Goal: Task Accomplishment & Management: Use online tool/utility

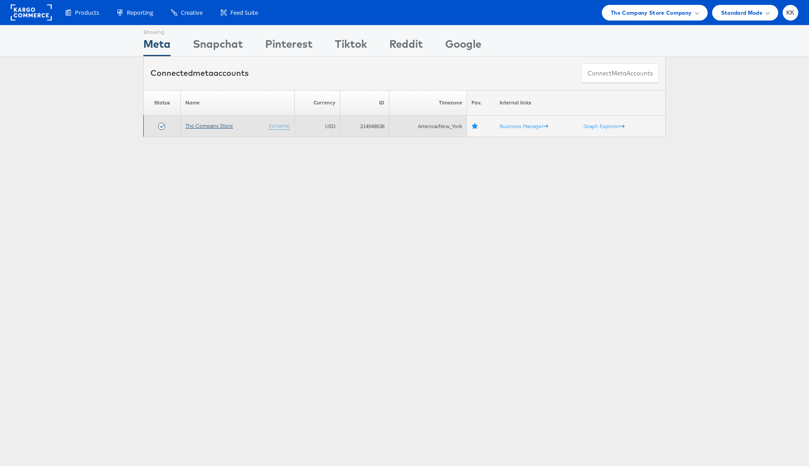
click at [223, 128] on link "The Company Store" at bounding box center [209, 125] width 48 height 7
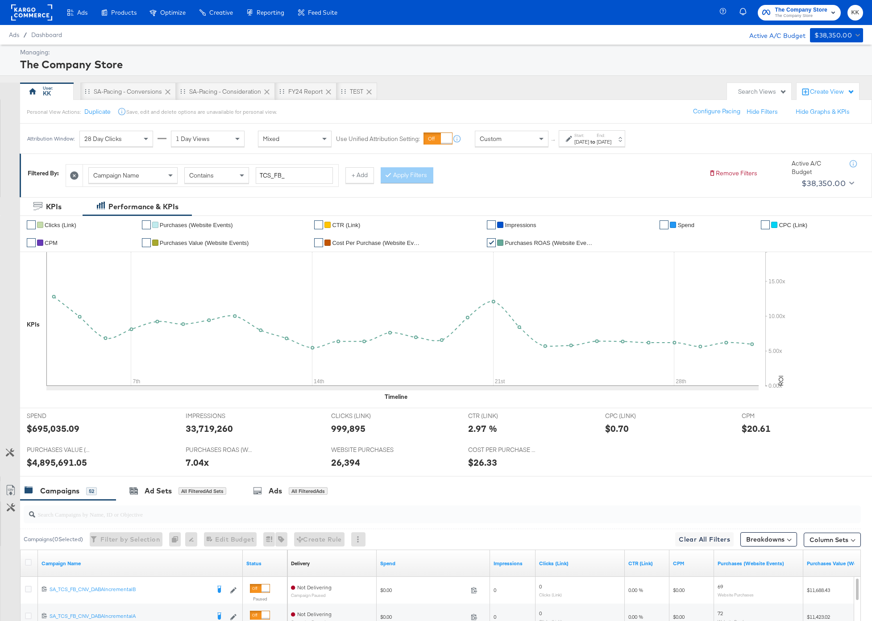
click at [575, 143] on div "[DATE]" at bounding box center [581, 141] width 15 height 7
click at [468, 222] on p "Timezone: [GEOGRAPHIC_DATA]/[GEOGRAPHIC_DATA]" at bounding box center [483, 223] width 96 height 7
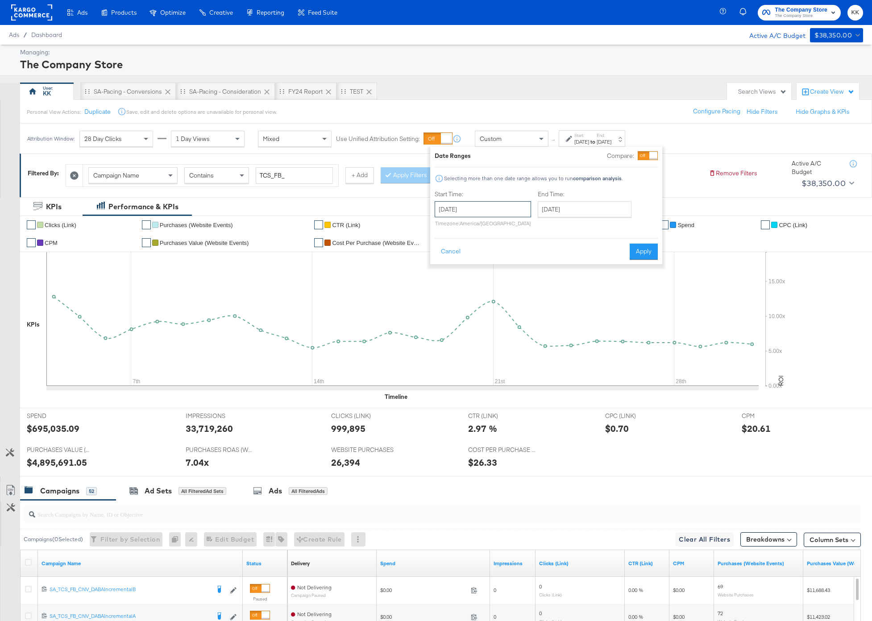
click at [472, 207] on input "[DATE]" at bounding box center [483, 209] width 96 height 16
click at [517, 292] on td "22" at bounding box center [520, 292] width 15 height 12
type input "[DATE]"
click at [577, 209] on input "[DATE]" at bounding box center [589, 209] width 94 height 16
click at [563, 313] on td "1" at bounding box center [567, 317] width 15 height 12
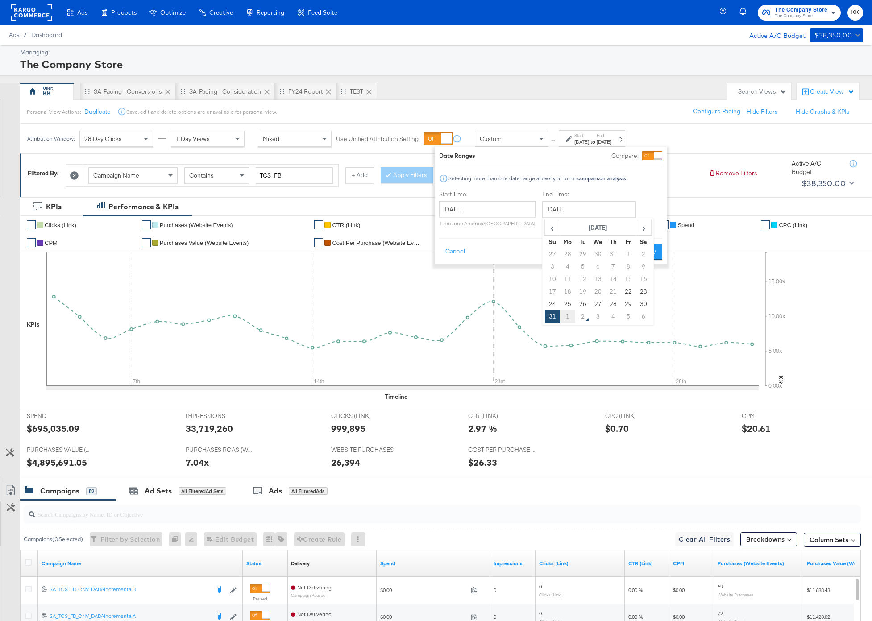
type input "[DATE]"
click at [646, 254] on button "Apply" at bounding box center [645, 252] width 28 height 16
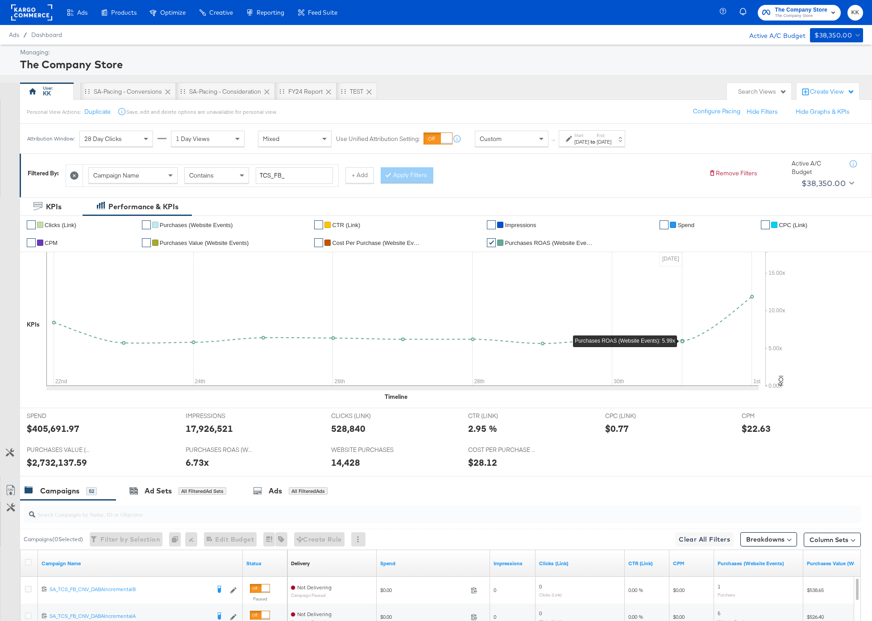
click at [54, 431] on div "$405,691.97" at bounding box center [53, 428] width 53 height 13
copy div "405,691.97"
click at [63, 425] on div "$405,691.97" at bounding box center [53, 428] width 53 height 13
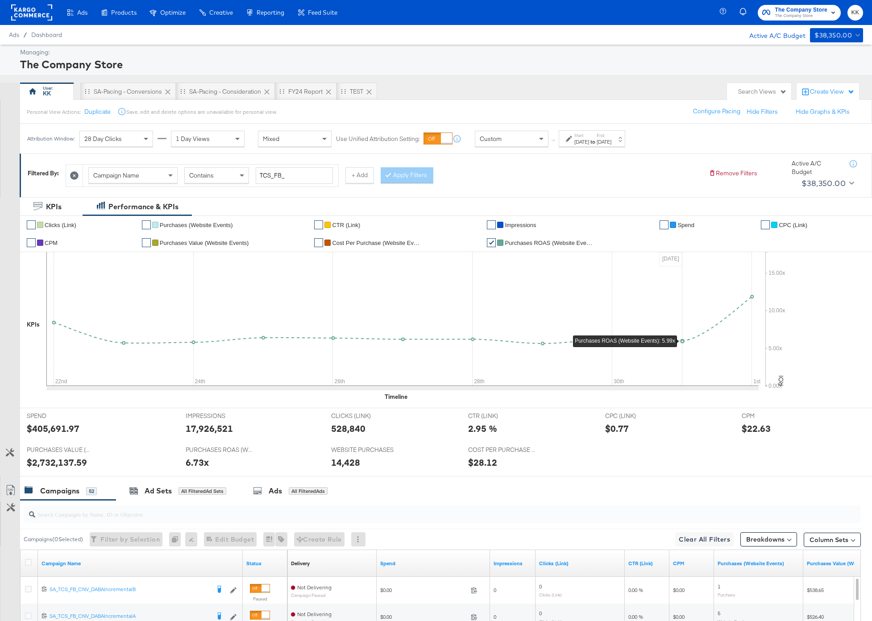
click at [204, 429] on div "17,926,521" at bounding box center [209, 428] width 47 height 13
copy div "17,926,521"
click at [314, 99] on div "FY24 Report" at bounding box center [306, 92] width 62 height 18
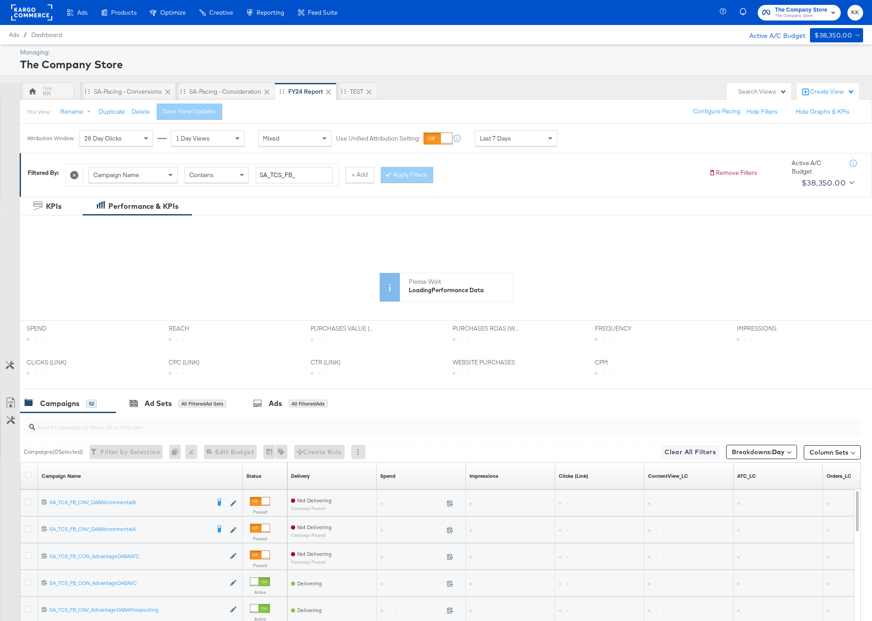
click at [536, 138] on div "Last 7 Days" at bounding box center [516, 138] width 82 height 15
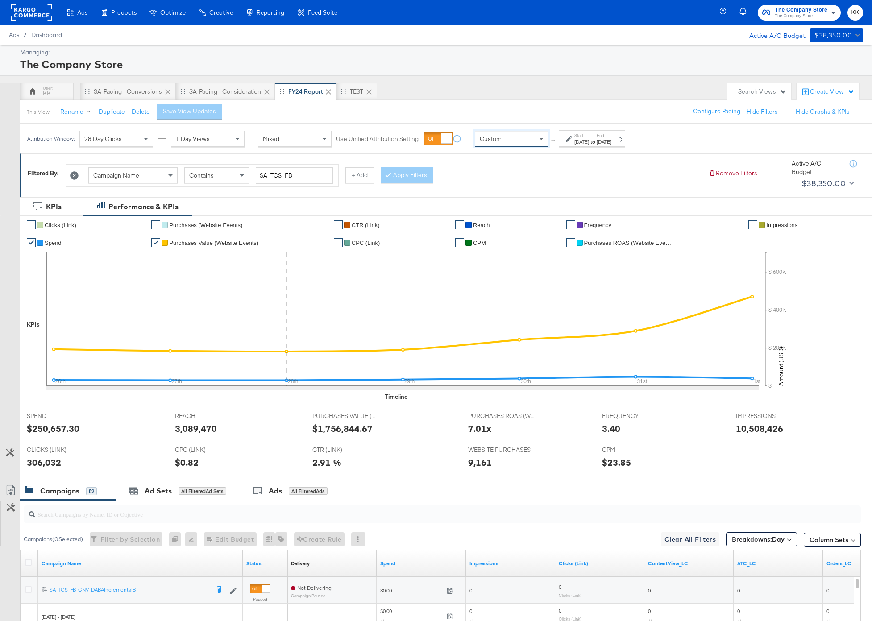
click at [581, 140] on div "[DATE]" at bounding box center [581, 141] width 15 height 7
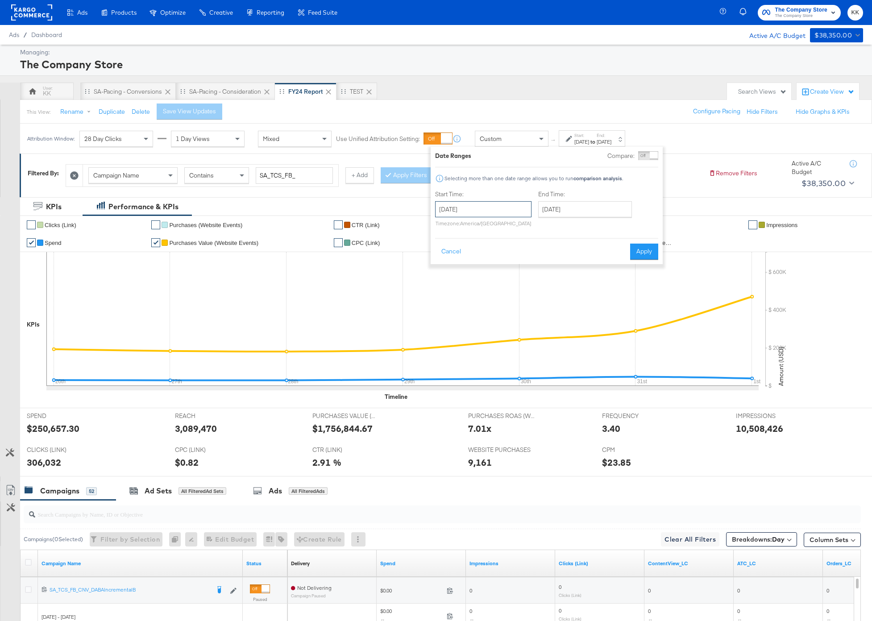
click at [478, 216] on input "[DATE]" at bounding box center [483, 209] width 96 height 16
click at [446, 221] on span "‹" at bounding box center [445, 227] width 14 height 13
click at [446, 223] on span "‹" at bounding box center [445, 227] width 14 height 13
click at [474, 254] on td "1" at bounding box center [475, 254] width 15 height 12
click at [470, 207] on input "[DATE]" at bounding box center [479, 209] width 96 height 16
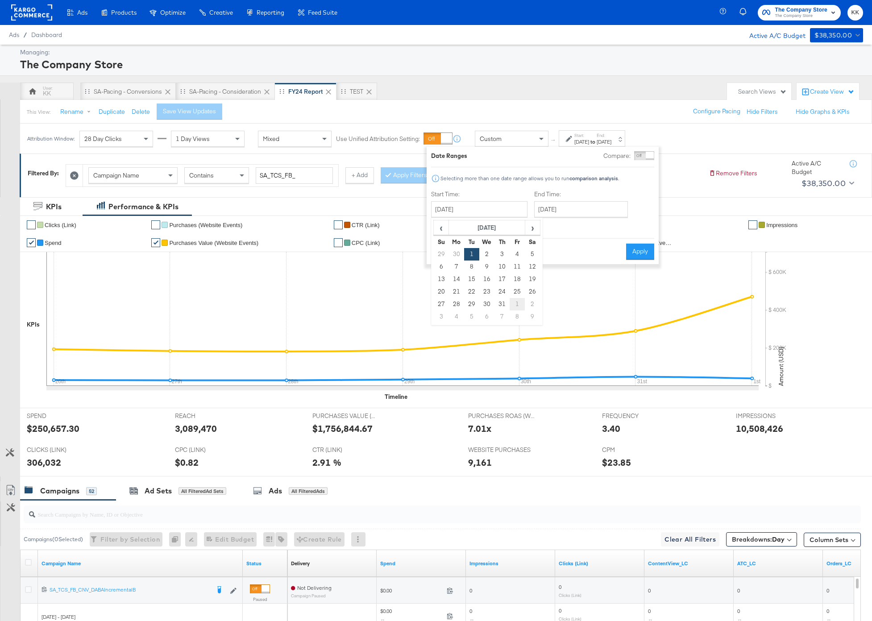
click at [514, 302] on td "1" at bounding box center [517, 304] width 15 height 12
type input "[DATE]"
click at [594, 198] on label "End Time:" at bounding box center [584, 194] width 97 height 8
click at [594, 201] on input "[DATE]" at bounding box center [583, 209] width 94 height 16
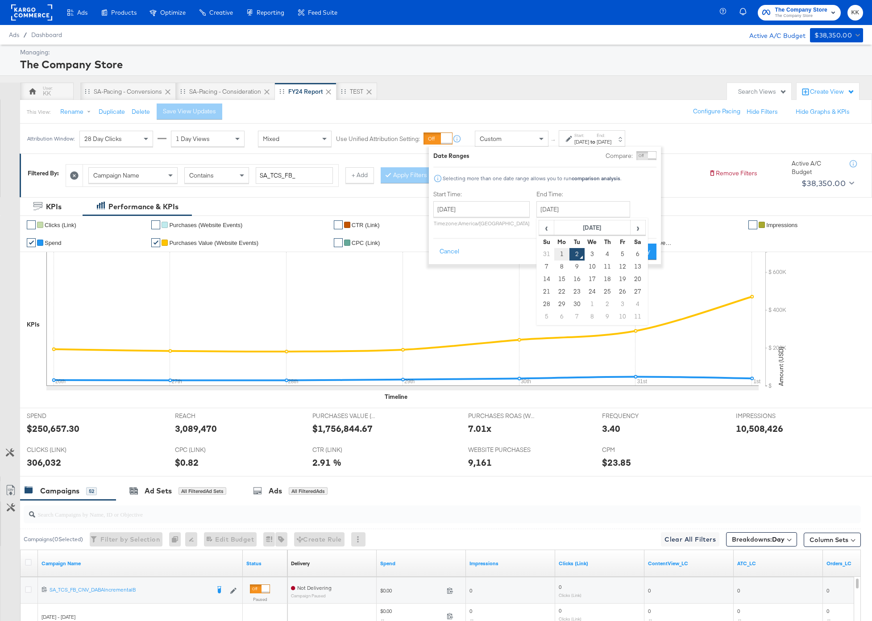
click at [561, 253] on td "1" at bounding box center [561, 254] width 15 height 12
type input "[DATE]"
click at [628, 253] on button "Apply" at bounding box center [640, 252] width 28 height 16
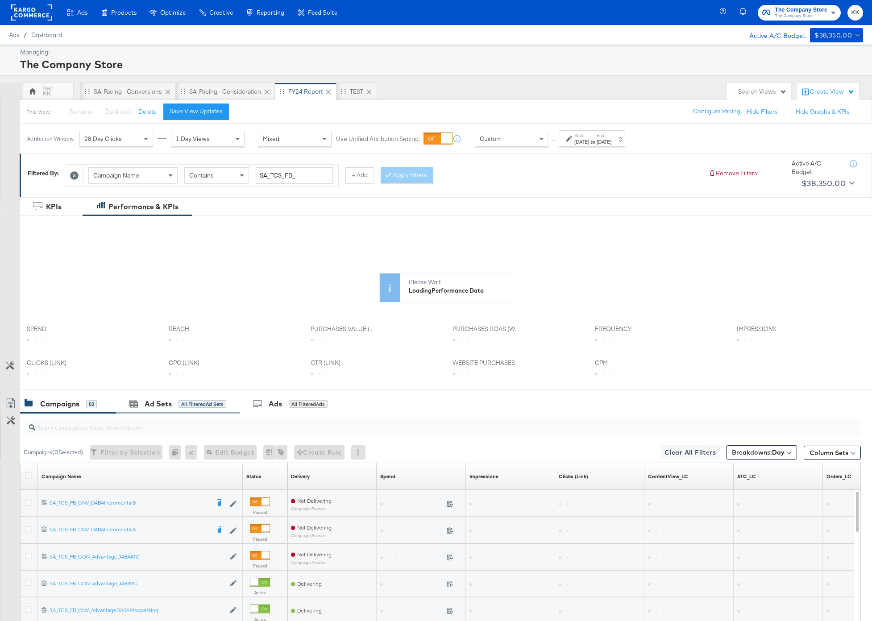
click at [159, 410] on div "Ad Sets All Filtered Ad Sets" at bounding box center [178, 404] width 124 height 19
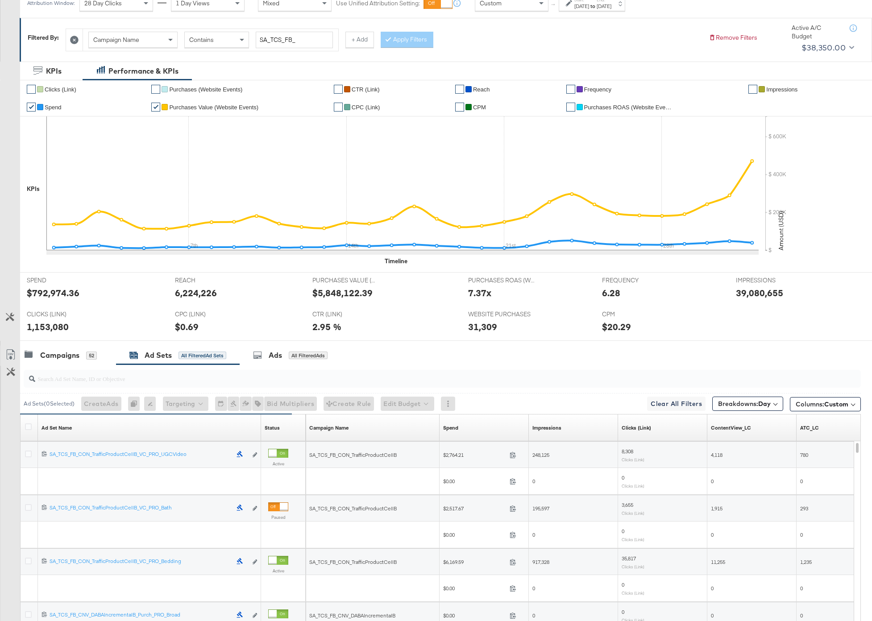
scroll to position [236, 0]
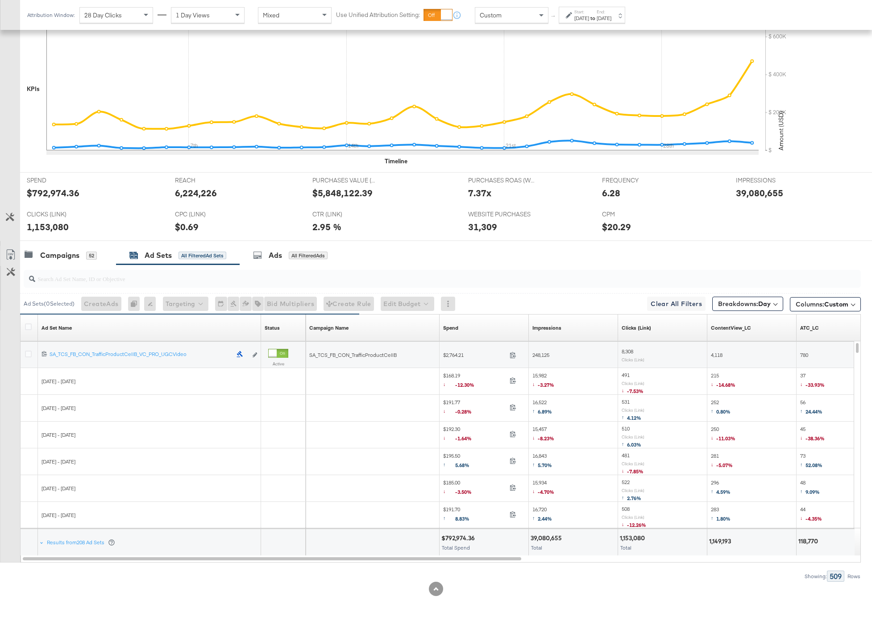
click at [577, 20] on div "[DATE]" at bounding box center [581, 18] width 15 height 7
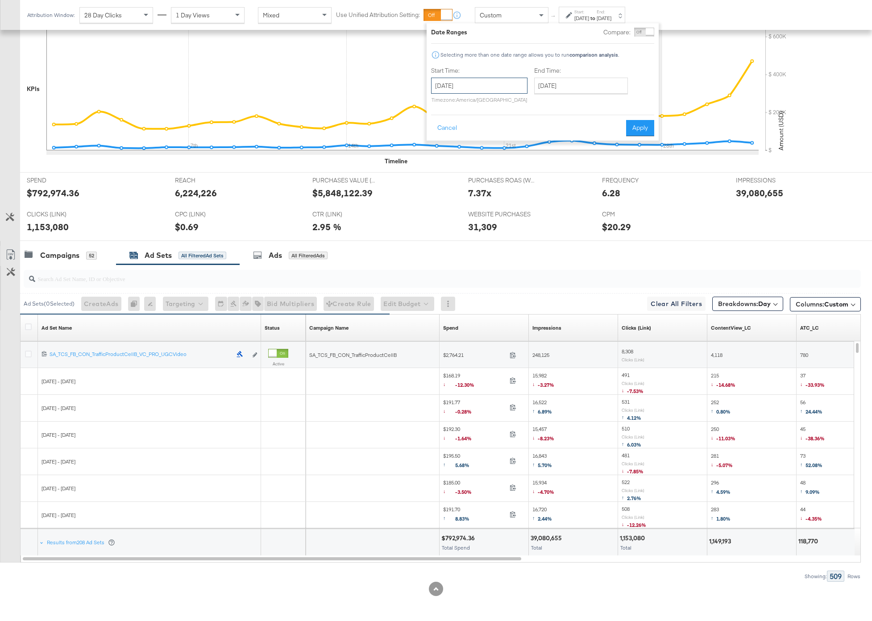
click at [492, 84] on input "[DATE]" at bounding box center [479, 86] width 96 height 16
click at [442, 104] on span "‹" at bounding box center [441, 103] width 14 height 13
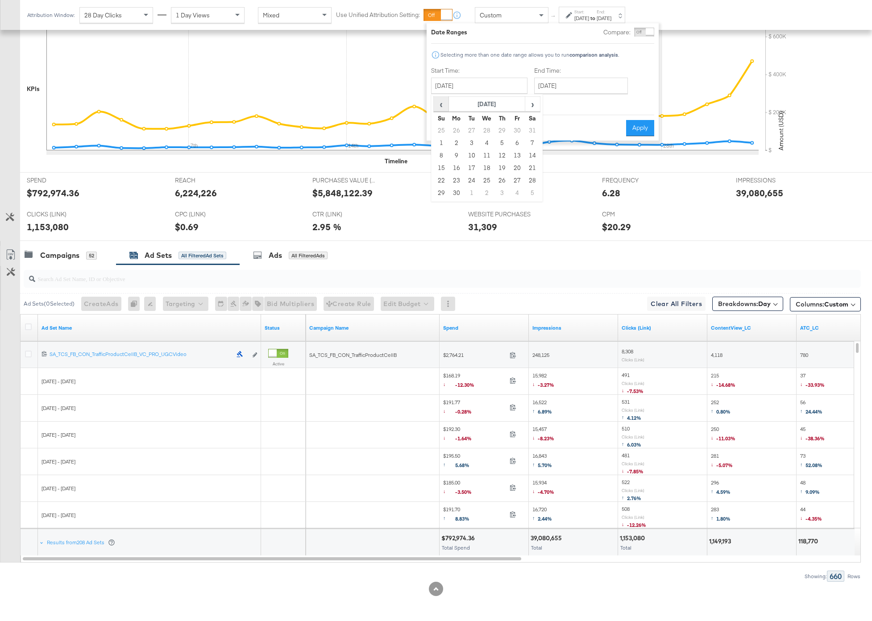
click at [442, 104] on span "‹" at bounding box center [441, 103] width 14 height 13
click at [506, 131] on td "1" at bounding box center [501, 131] width 15 height 12
type input "[DATE]"
click at [631, 124] on button "Apply" at bounding box center [641, 128] width 28 height 16
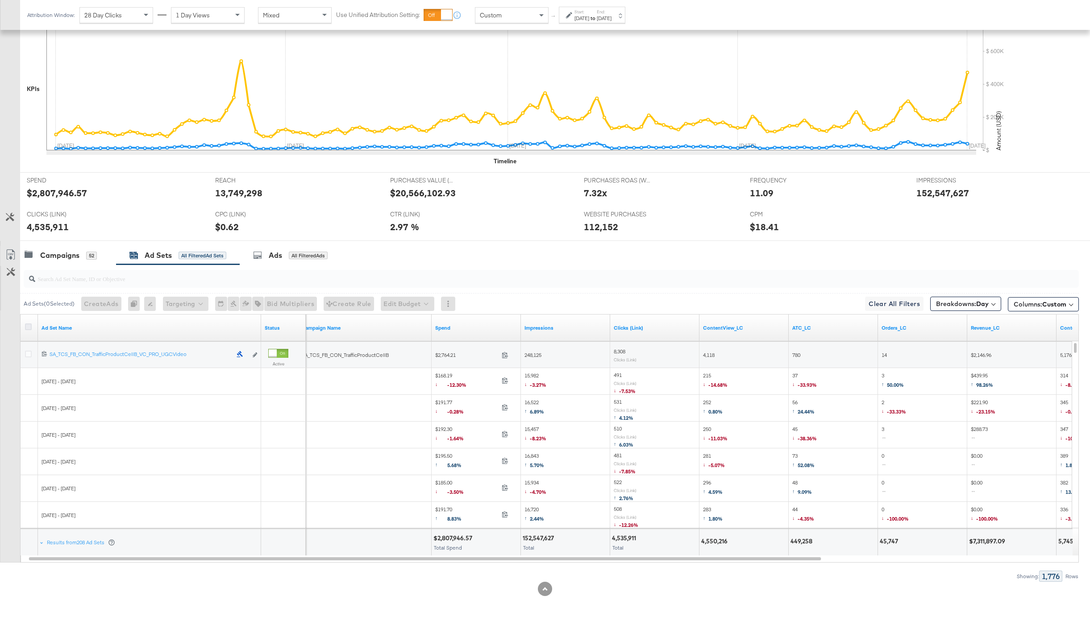
click at [25, 329] on icon at bounding box center [28, 327] width 7 height 7
click at [0, 0] on input "checkbox" at bounding box center [0, 0] width 0 height 0
click at [14, 254] on icon at bounding box center [10, 254] width 11 height 11
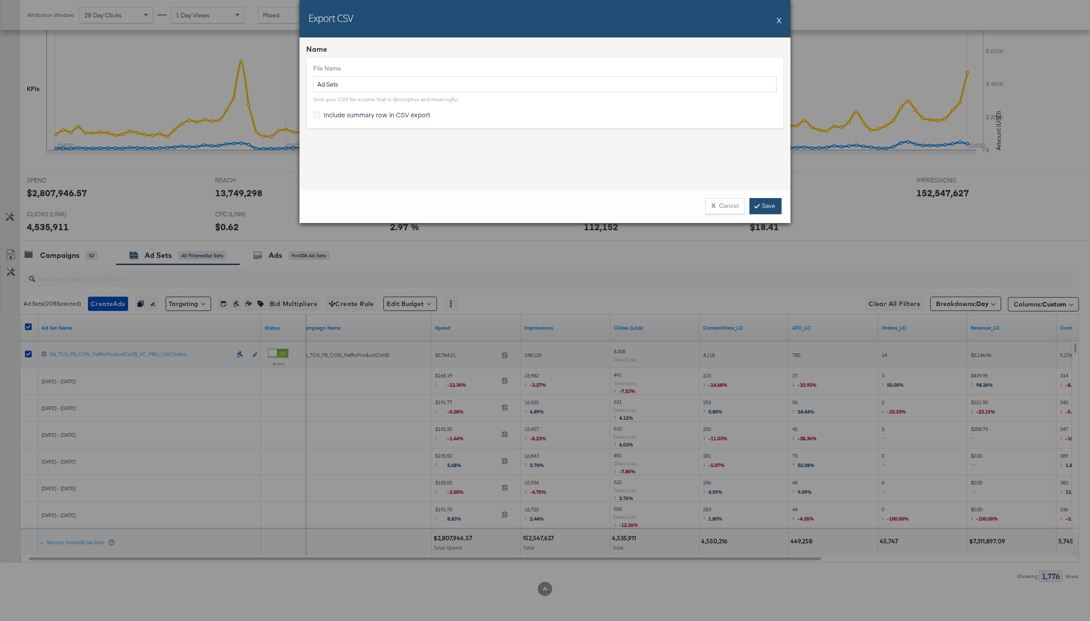
click at [758, 207] on icon at bounding box center [757, 205] width 3 height 5
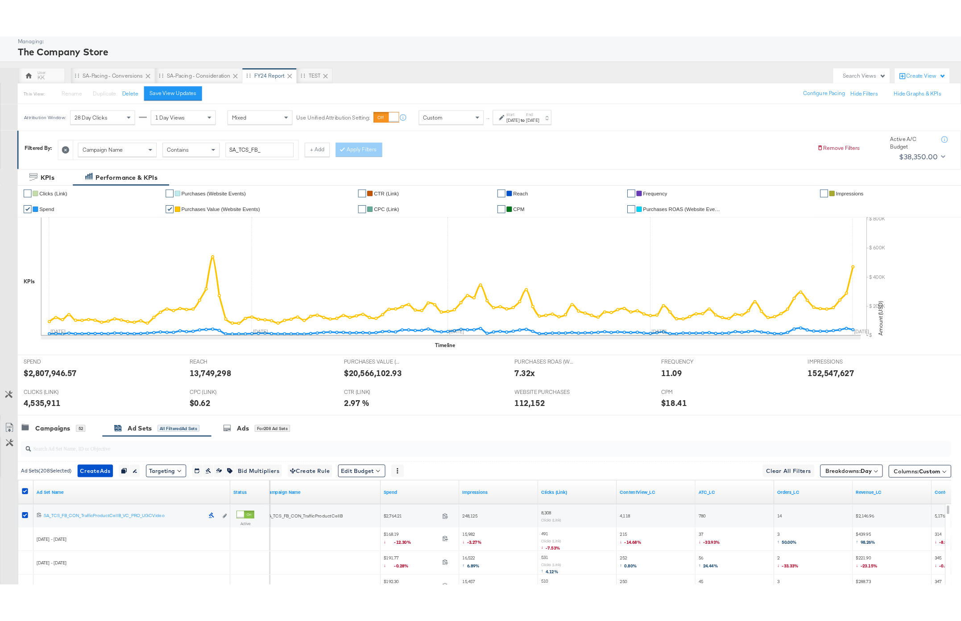
scroll to position [0, 0]
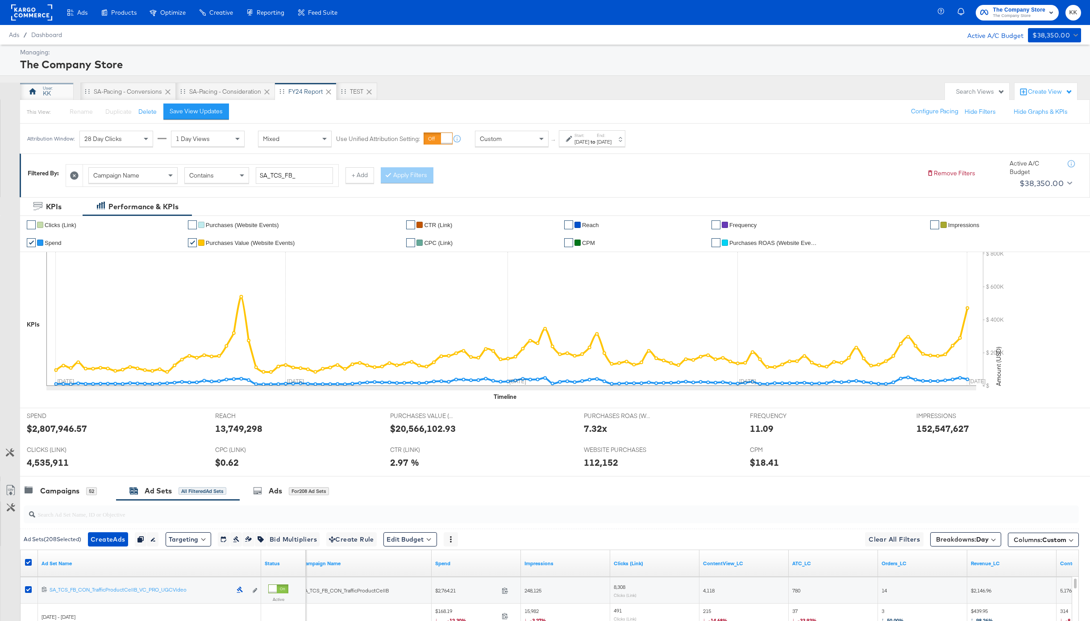
click at [49, 90] on div "KK" at bounding box center [47, 93] width 8 height 8
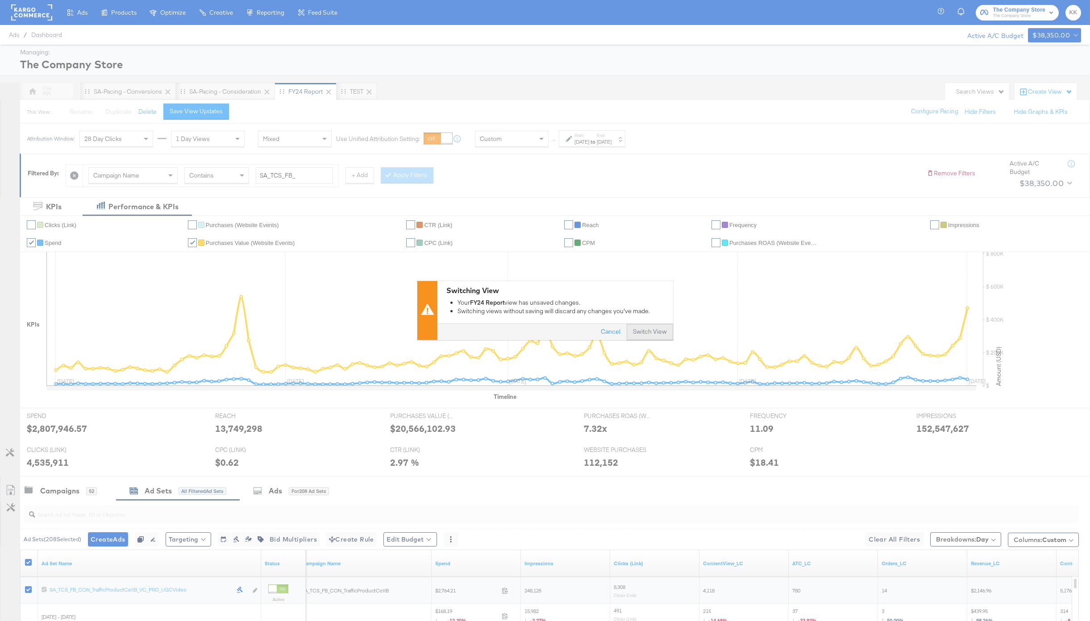
click at [647, 327] on button "Switch View" at bounding box center [650, 332] width 46 height 16
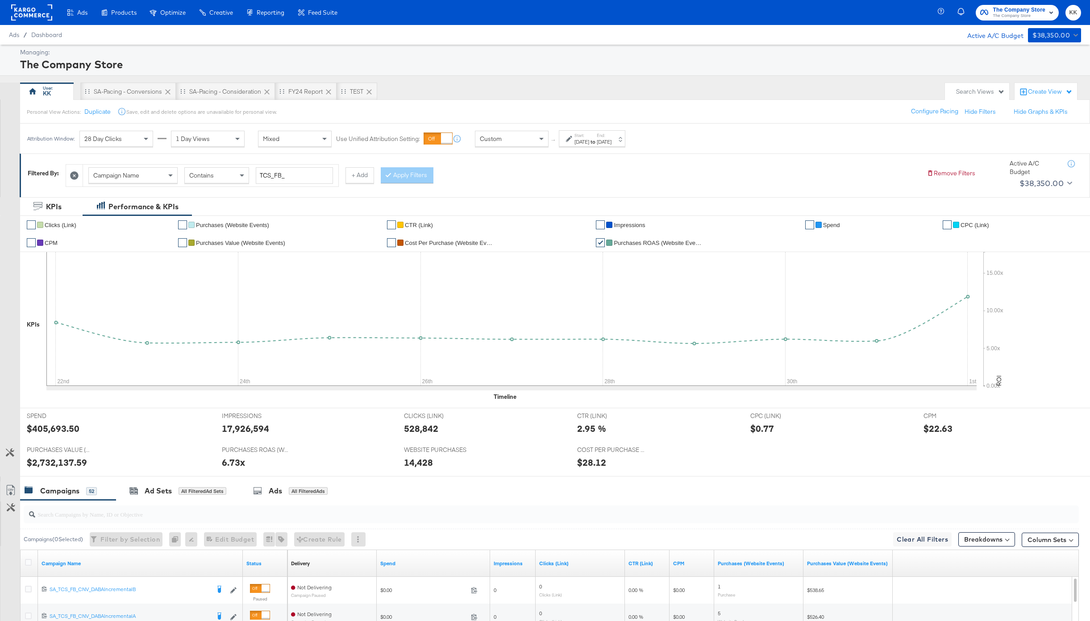
click at [52, 427] on div "$405,693.50" at bounding box center [53, 428] width 53 height 13
copy div "405,693.50"
click at [252, 428] on div "17,926,594" at bounding box center [245, 428] width 47 height 13
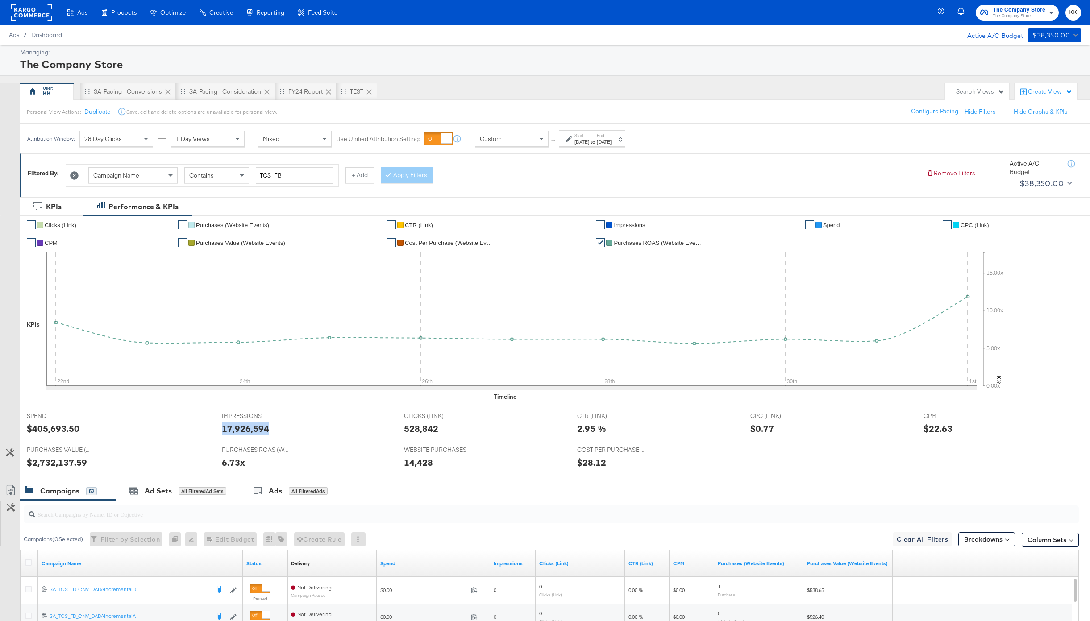
copy div "17,926,594"
click at [419, 429] on div "528,842" at bounding box center [421, 428] width 34 height 13
copy div "528,842"
click at [68, 463] on div "$2,732,137.59" at bounding box center [57, 462] width 60 height 13
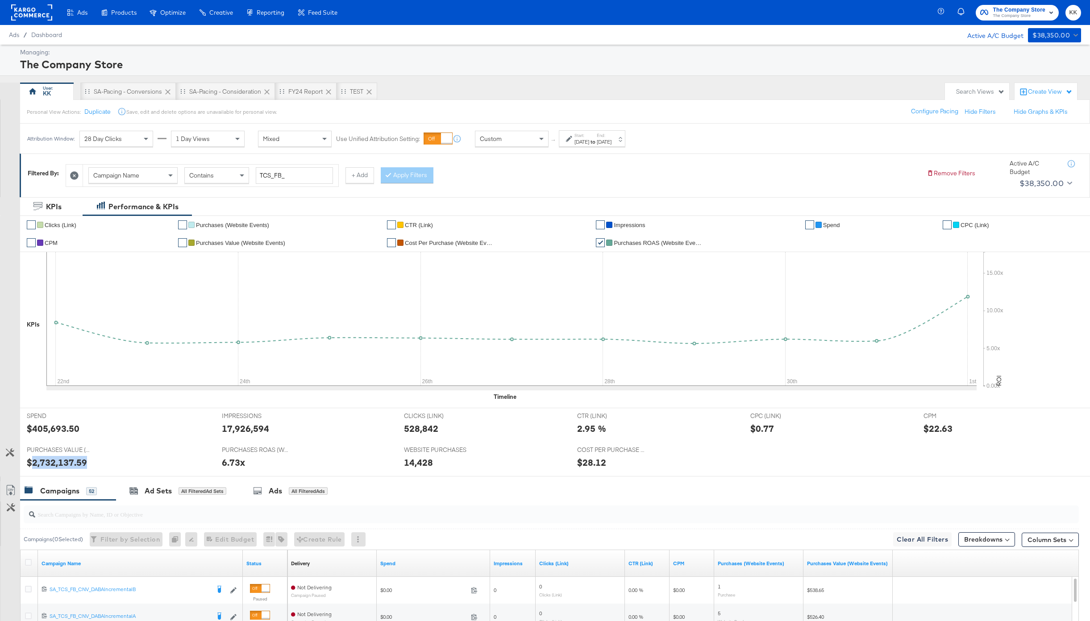
click at [68, 463] on div "$2,732,137.59" at bounding box center [57, 462] width 60 height 13
copy div "2,732,137.59"
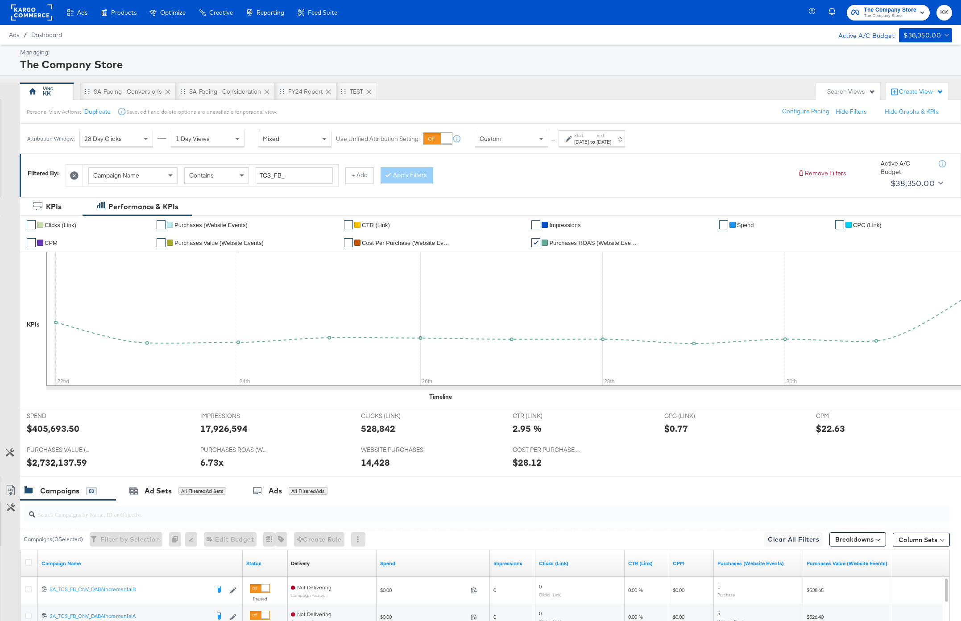
click at [574, 136] on div at bounding box center [570, 139] width 8 height 6
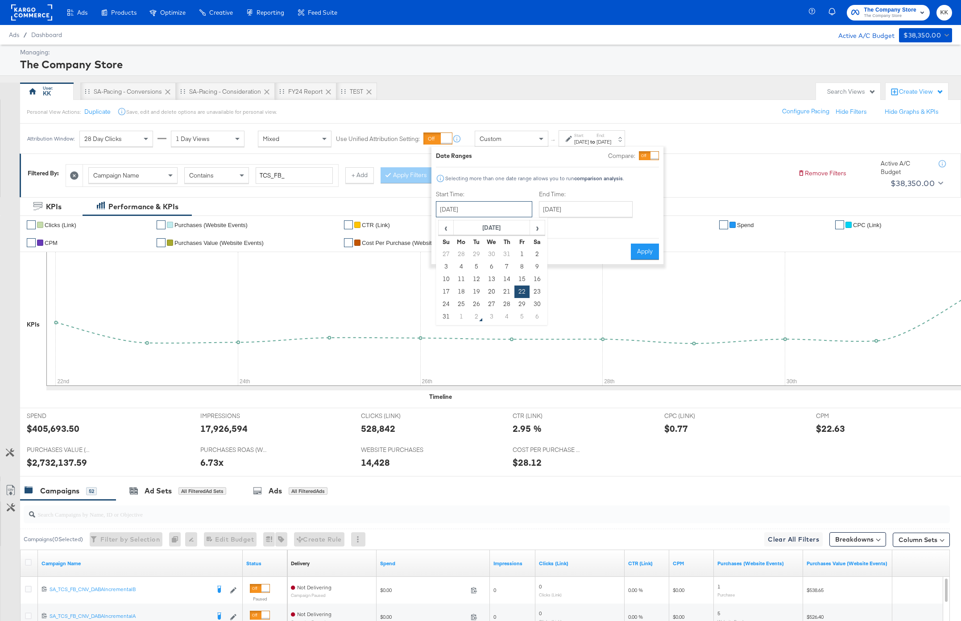
click at [478, 207] on input "[DATE]" at bounding box center [484, 209] width 96 height 16
click at [479, 225] on th "[DATE]" at bounding box center [492, 227] width 76 height 15
click at [442, 228] on span "‹" at bounding box center [443, 227] width 8 height 13
click at [538, 267] on td "Aug" at bounding box center [532, 269] width 27 height 22
click at [523, 291] on td "23" at bounding box center [522, 292] width 15 height 12
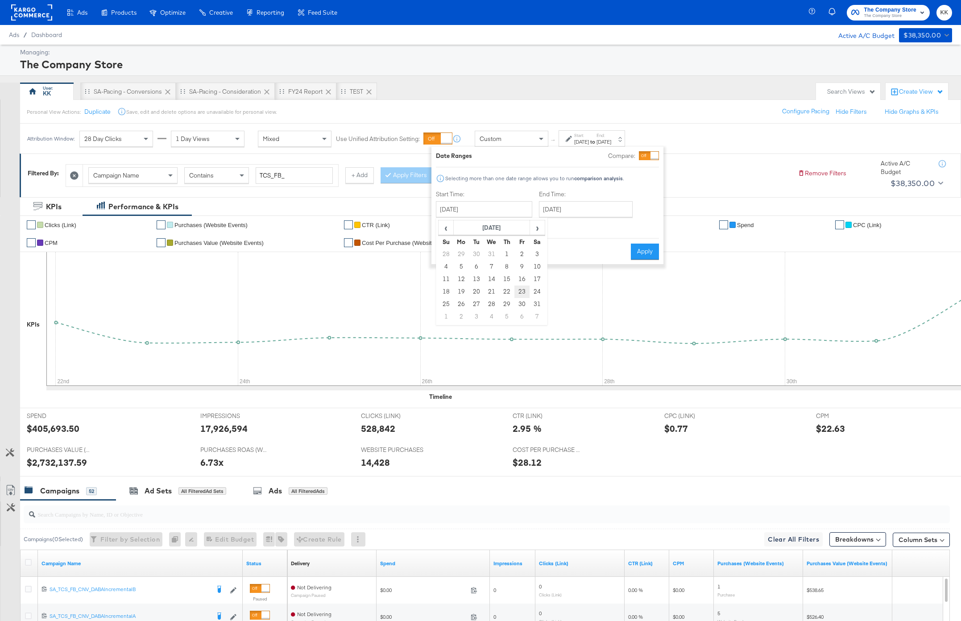
type input "[DATE]"
click at [571, 207] on input "[DATE]" at bounding box center [585, 209] width 94 height 16
click at [615, 227] on th "[DATE]" at bounding box center [594, 227] width 76 height 15
click at [544, 232] on span "‹" at bounding box center [545, 227] width 8 height 13
click at [548, 291] on td "Sep" at bounding box center [553, 292] width 27 height 22
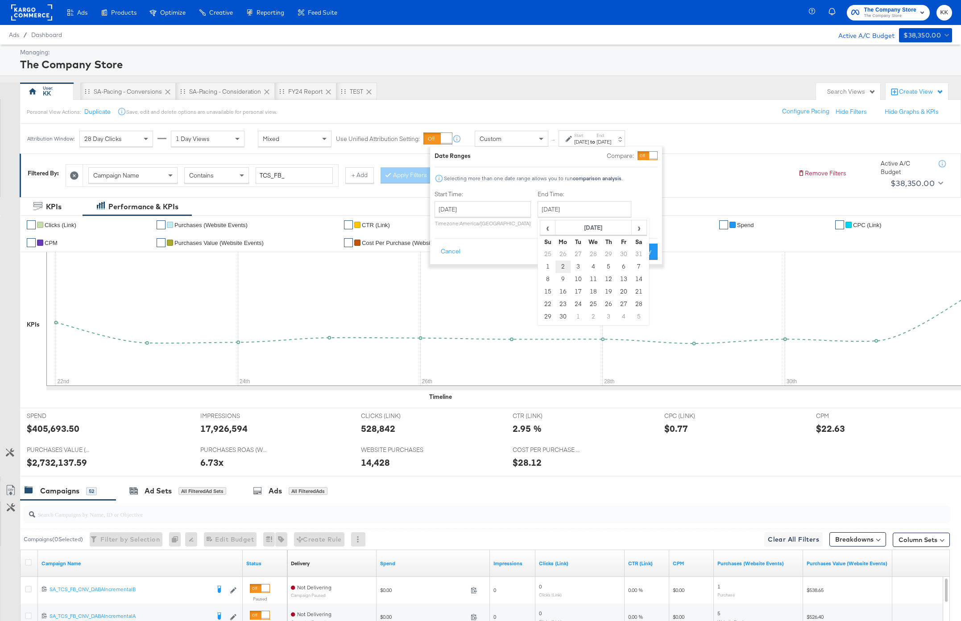
click at [565, 269] on td "2" at bounding box center [563, 267] width 15 height 12
type input "[DATE]"
click at [650, 251] on button "Apply" at bounding box center [646, 252] width 28 height 16
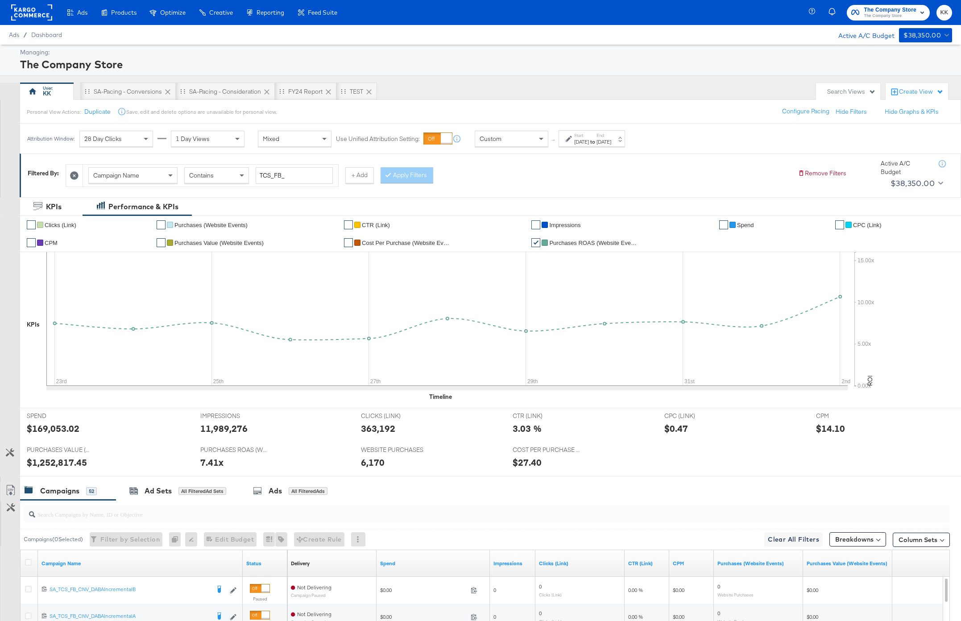
click at [386, 429] on div "363,192" at bounding box center [378, 428] width 34 height 13
copy div "363,192"
click at [57, 461] on div "$1,252,817.45" at bounding box center [57, 462] width 60 height 13
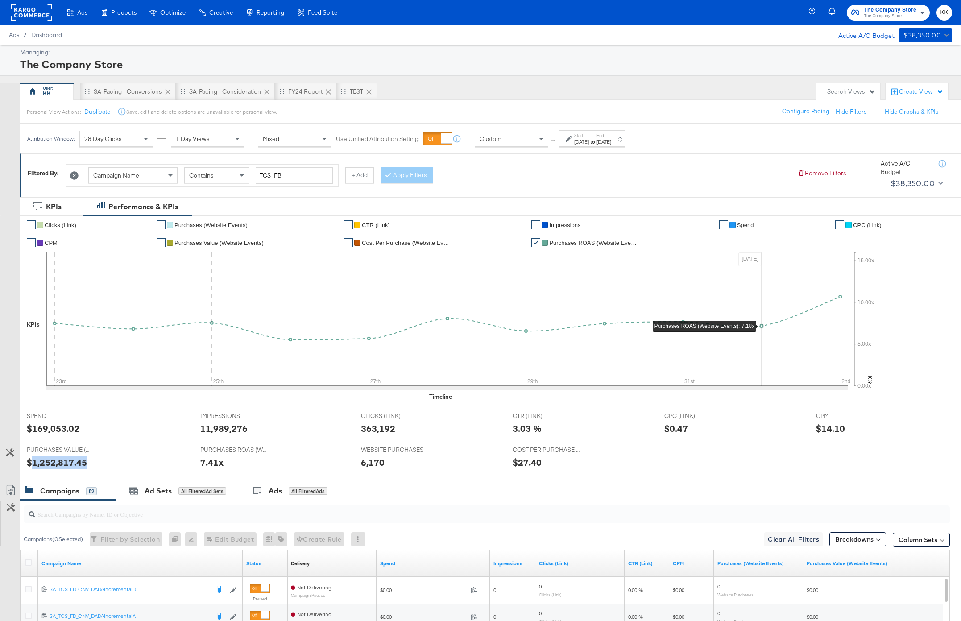
copy div "1,252,817.45"
